Goal: Use online tool/utility: Use online tool/utility

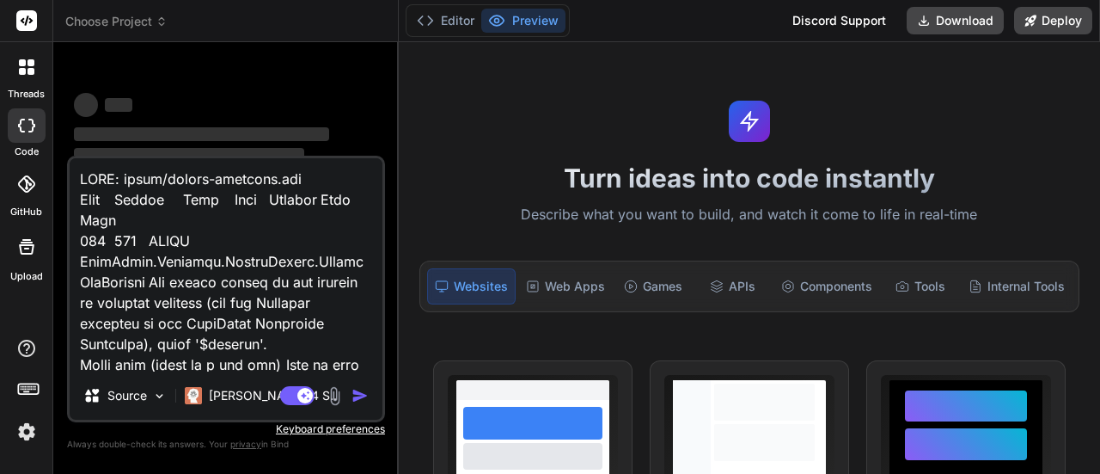
click at [140, 217] on textarea at bounding box center [226, 264] width 313 height 213
type textarea "x"
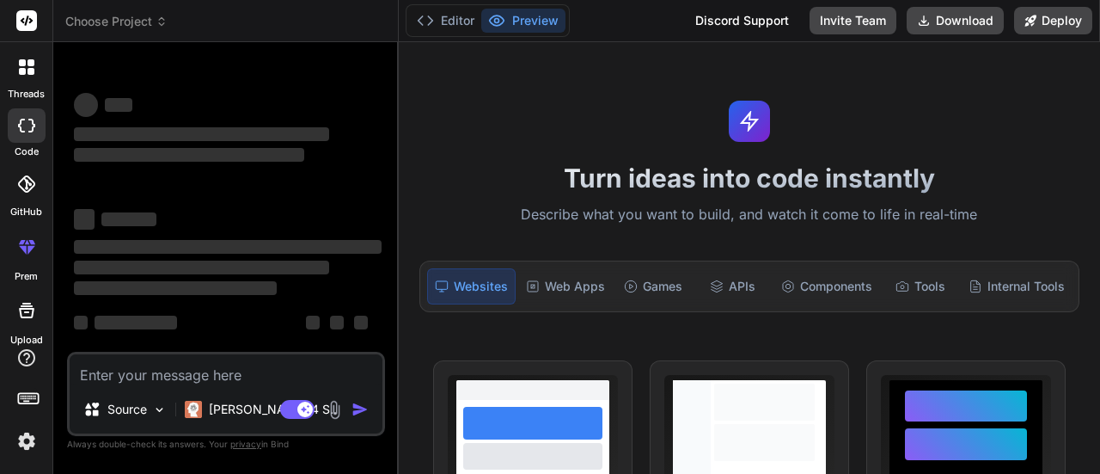
type textarea "x"
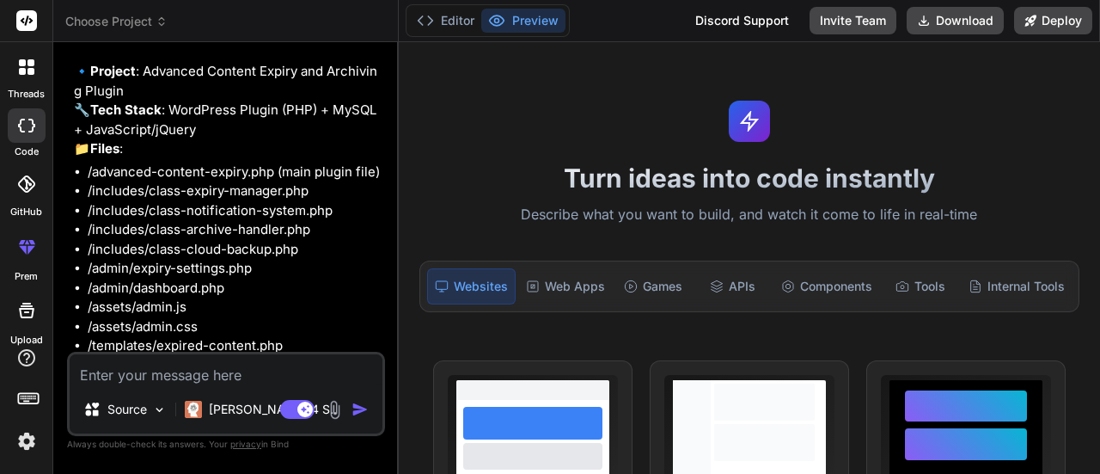
click at [27, 71] on icon at bounding box center [26, 66] width 15 height 15
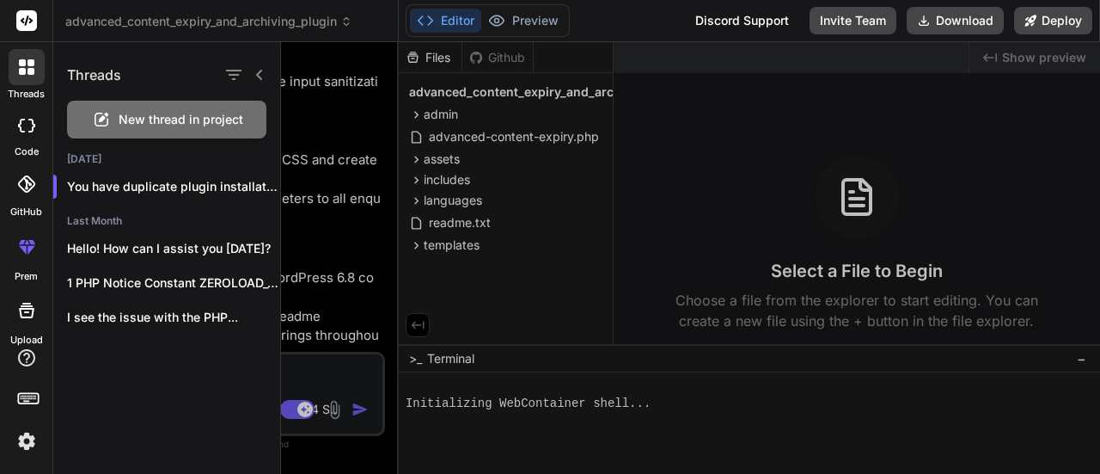
click at [135, 119] on span "New thread in project" at bounding box center [181, 119] width 125 height 17
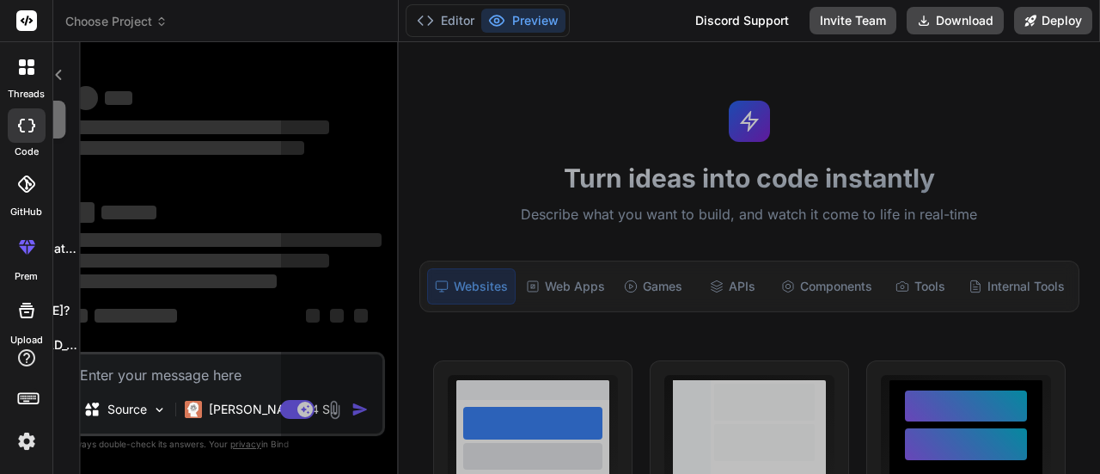
scroll to position [48, 0]
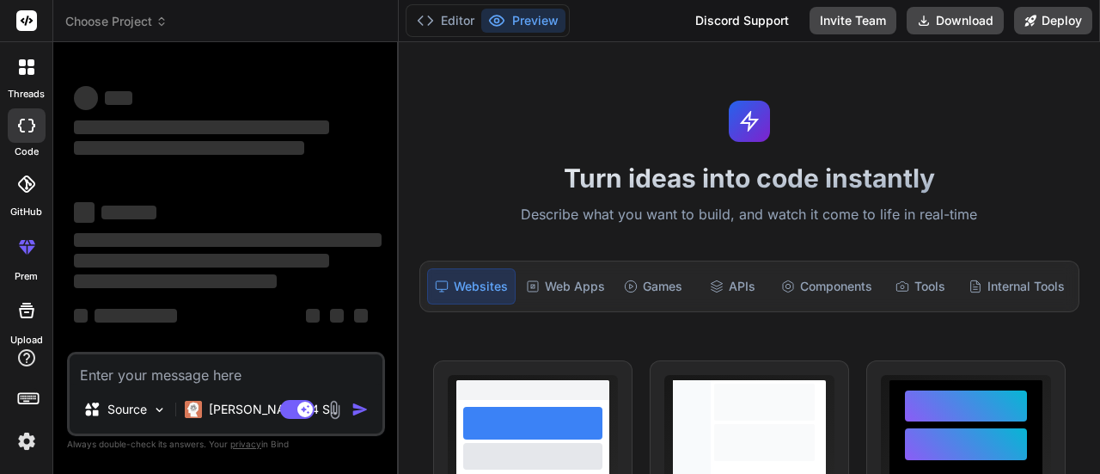
type textarea "x"
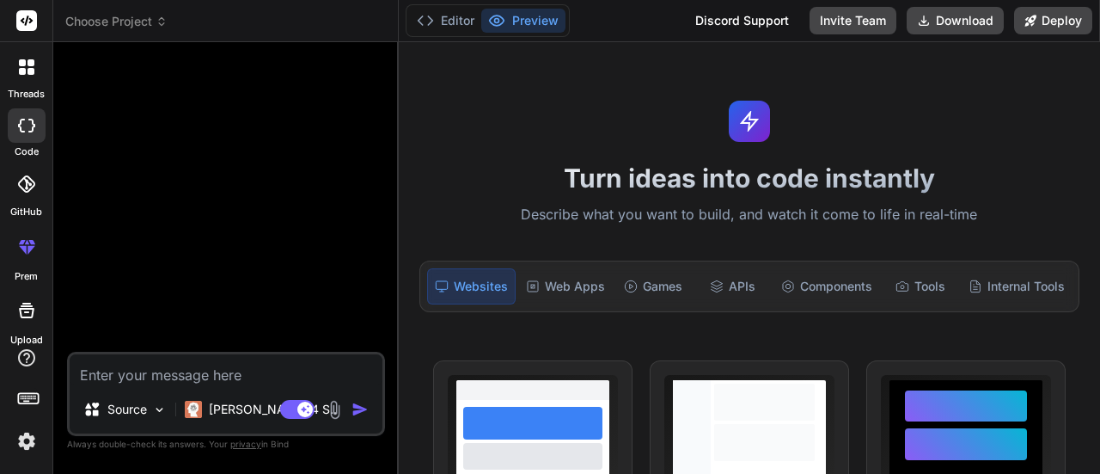
click at [174, 365] on textarea at bounding box center [226, 369] width 313 height 31
type textarea "a"
type textarea "x"
type textarea "al"
type textarea "x"
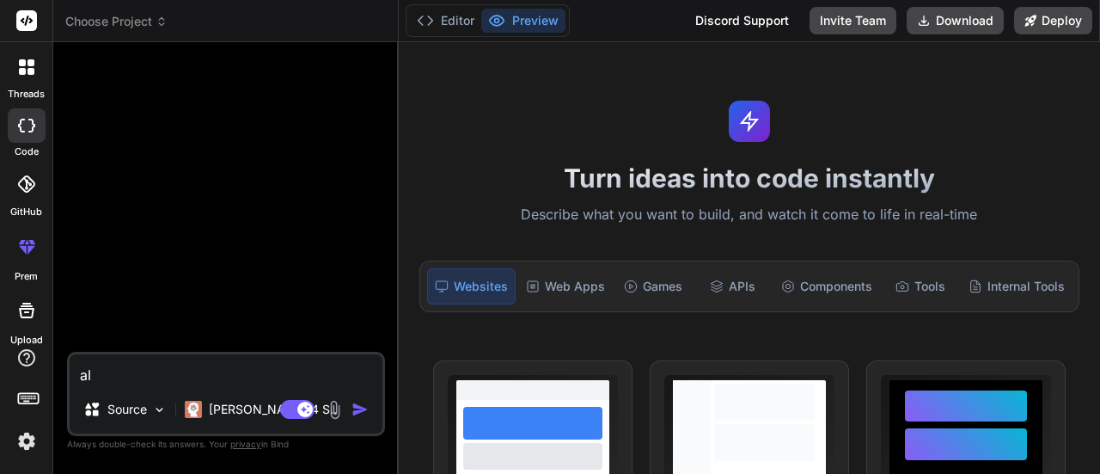
type textarea "all"
type textarea "x"
type textarea "all"
type textarea "x"
type textarea "all i"
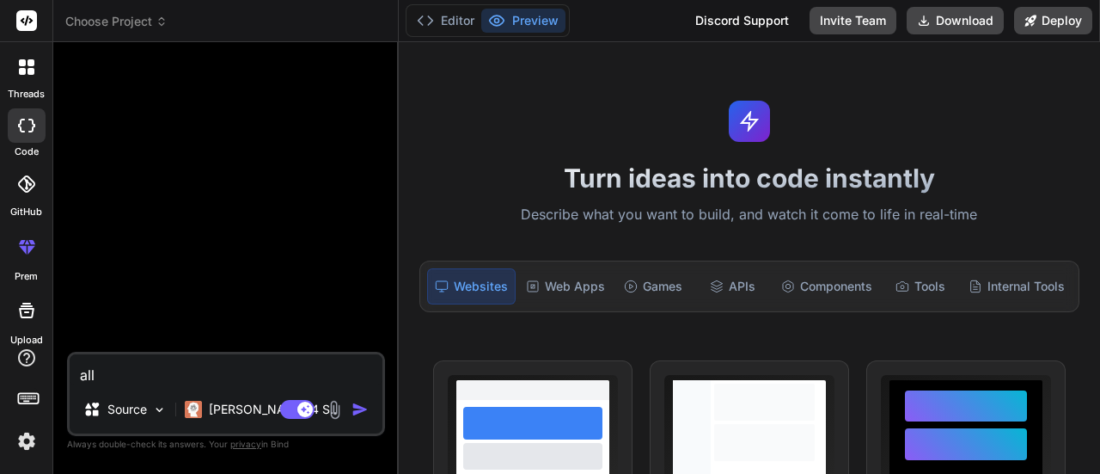
type textarea "x"
type textarea "all in"
type textarea "x"
type textarea "all in"
type textarea "x"
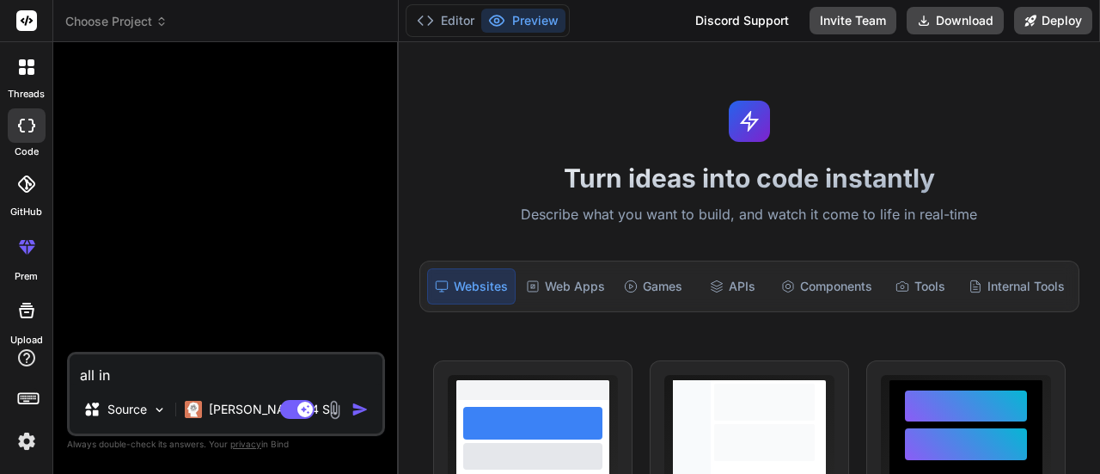
type textarea "all in o"
type textarea "x"
type textarea "all in on"
type textarea "x"
type textarea "all in one"
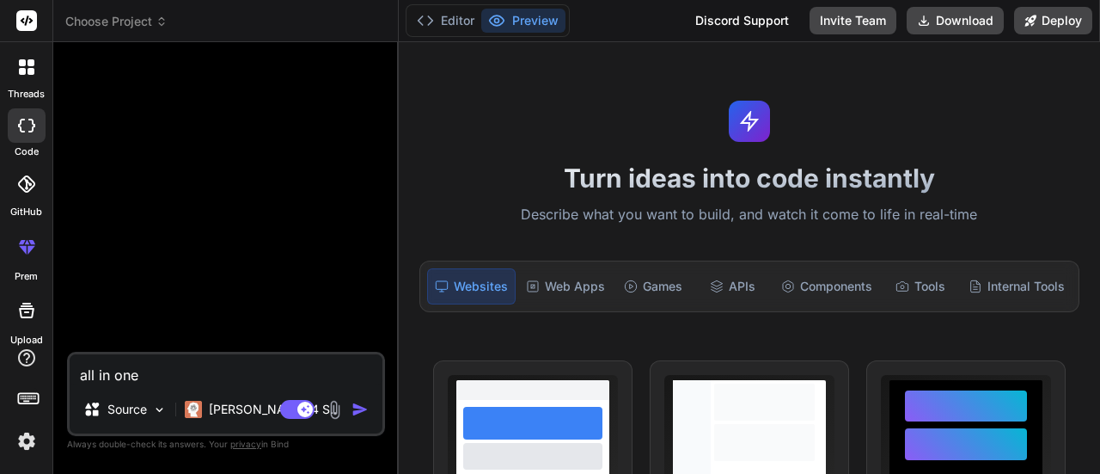
type textarea "x"
click at [113, 24] on span "Choose Project" at bounding box center [116, 21] width 102 height 17
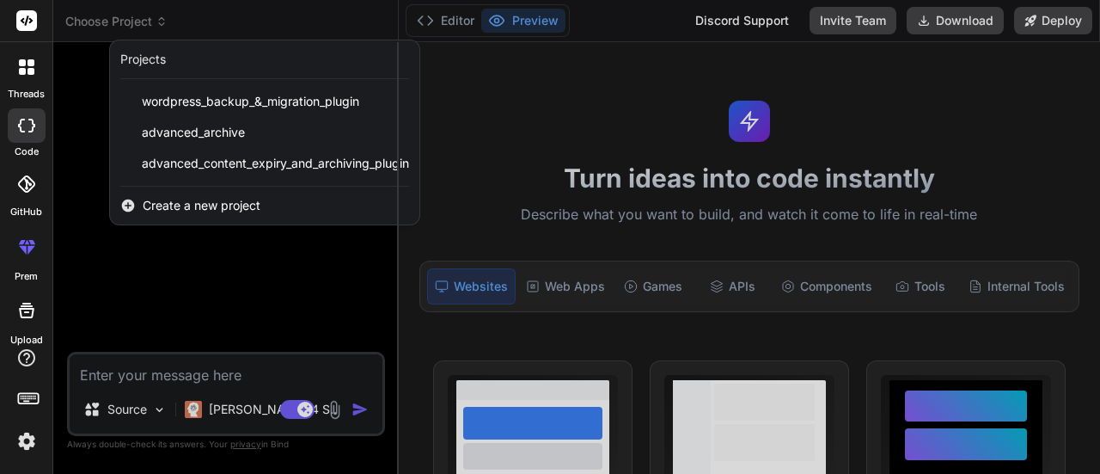
click at [174, 204] on span "Create a new project" at bounding box center [202, 205] width 118 height 17
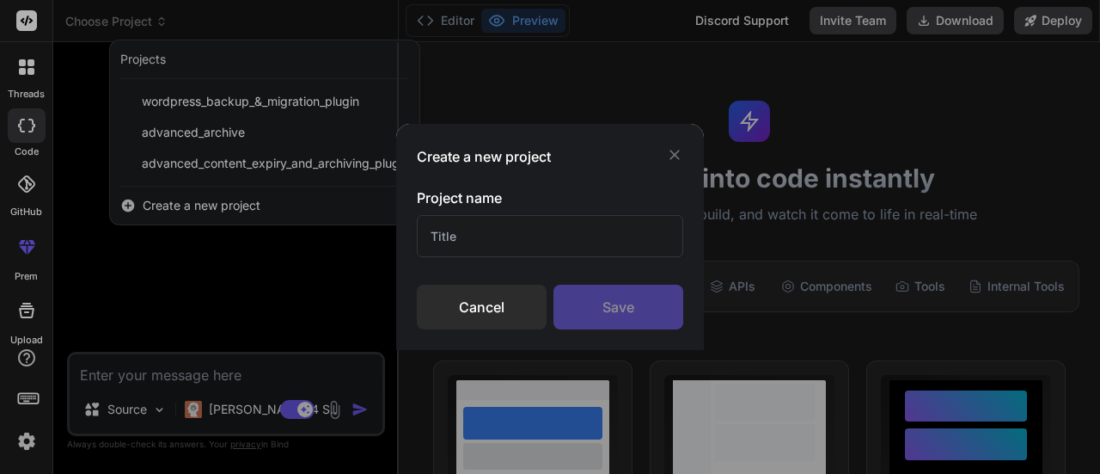
click at [450, 232] on input "text" at bounding box center [550, 236] width 266 height 42
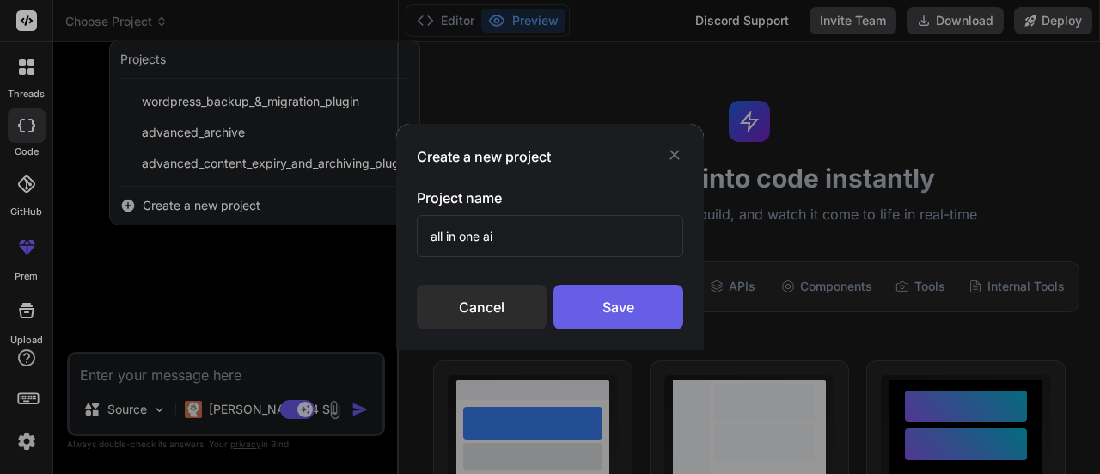
type input "all in one ai"
click at [624, 312] on div "Save" at bounding box center [618, 306] width 130 height 45
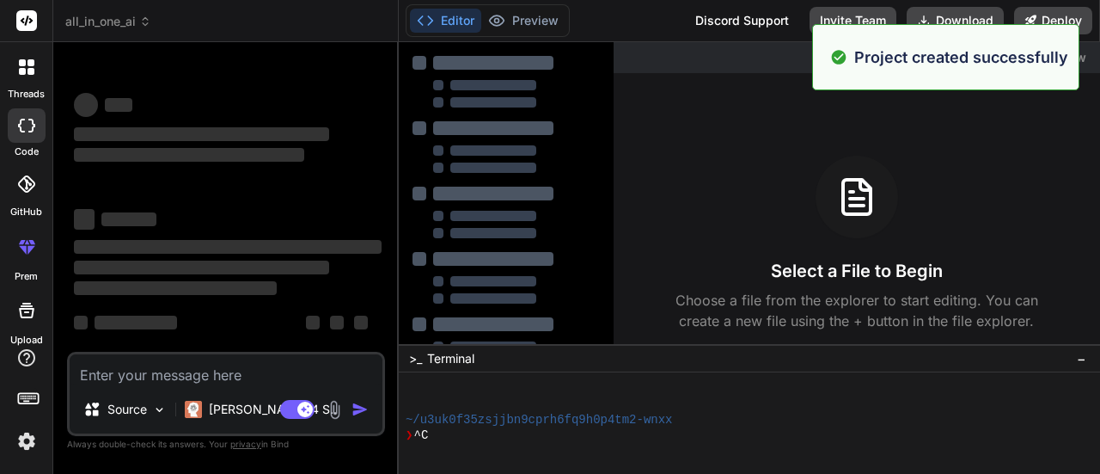
scroll to position [112, 0]
type textarea "x"
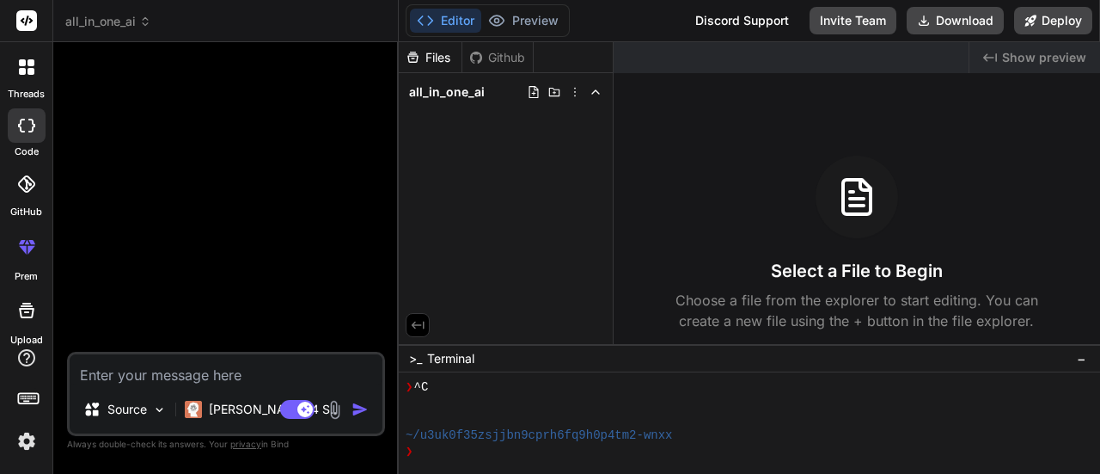
click at [146, 381] on textarea at bounding box center [226, 369] width 313 height 31
paste textarea "Loremi d SitaMetco adipis elits “Doe te Inc UT” labo etdolorema ali EnimAdmin v…"
type textarea "Loremi d SitaMetco adipis elits “Doe te Inc UT” labo etdolorema ali EnimAdmin v…"
type textarea "x"
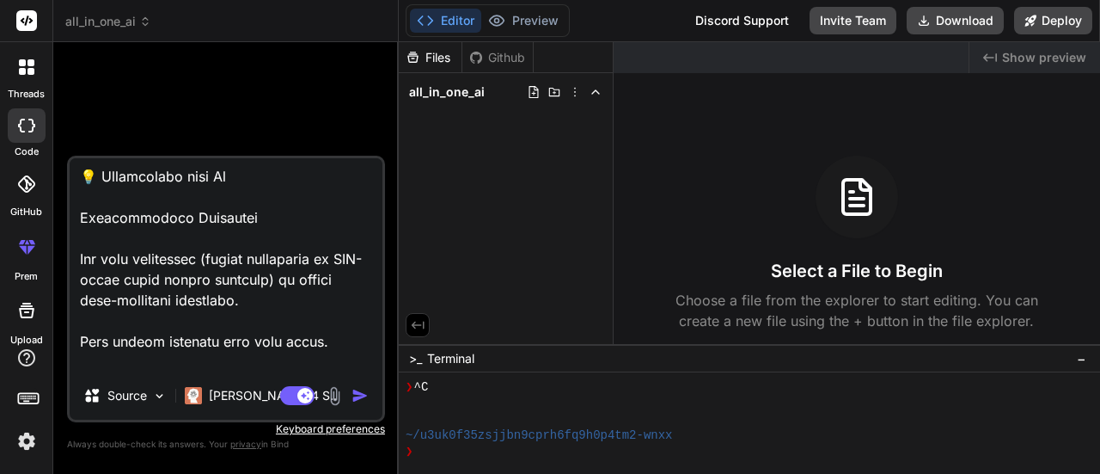
scroll to position [2171, 0]
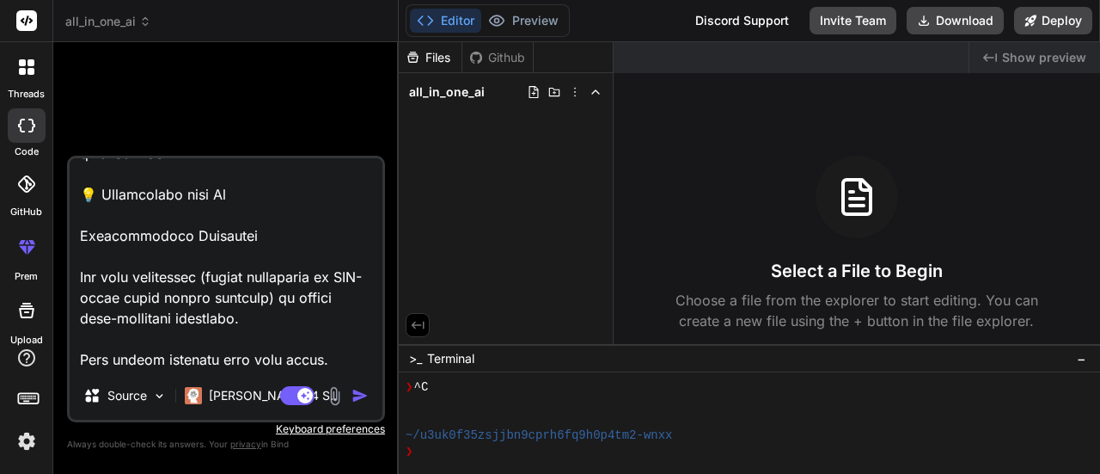
click at [187, 231] on textarea at bounding box center [226, 264] width 313 height 213
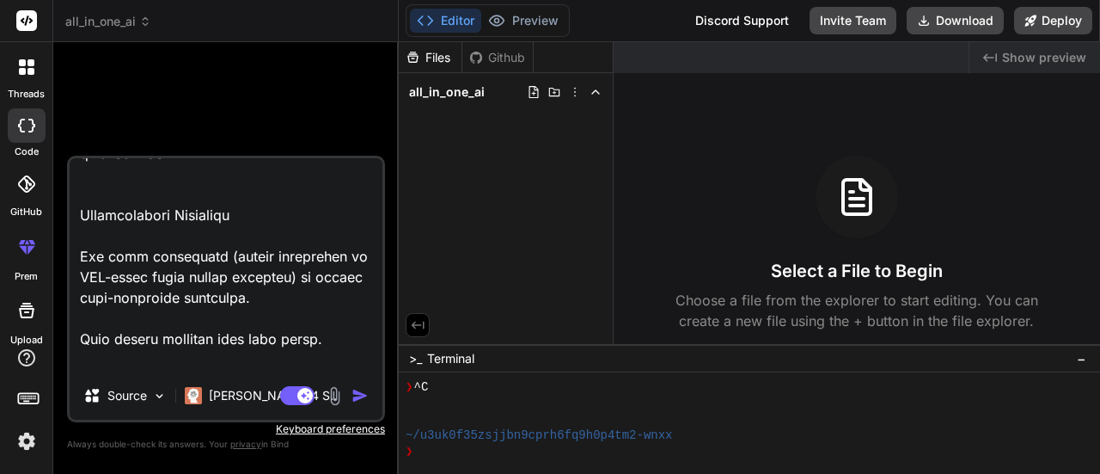
type textarea "Loremi d SitaMetco adipis elits “Doe te Inc UT” labo etdolorema ali EnimAdmin v…"
type textarea "x"
type textarea "Loremi d SitaMetco adipis elits “Doe te Inc UT” labo etdolorema ali EnimAdmin v…"
type textarea "x"
type textarea "Loremi d SitaMetco adipis elits “Doe te Inc UT” labo etdolorema ali EnimAdmin v…"
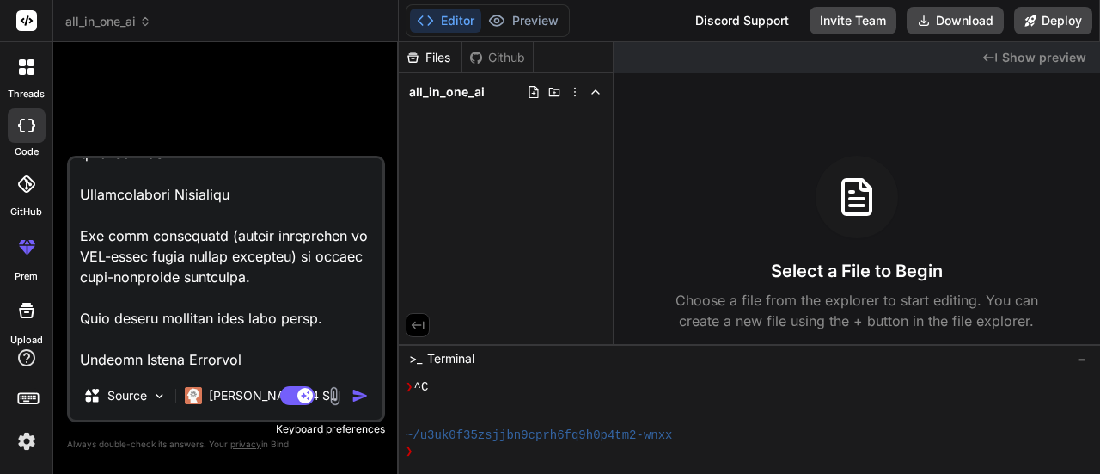
type textarea "x"
type textarea "Loremi d SitaMetco adipis elits “Doe te Inc UT” labo etdolorema ali EnimAdmin v…"
click at [361, 393] on img "button" at bounding box center [360, 395] width 17 height 17
type textarea "x"
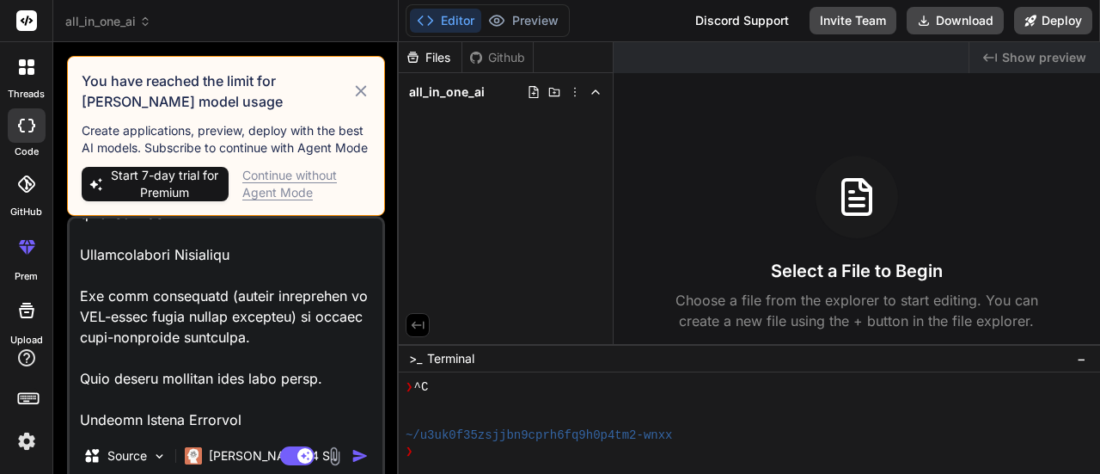
click at [186, 260] on textarea at bounding box center [226, 324] width 313 height 213
